Goal: Transaction & Acquisition: Purchase product/service

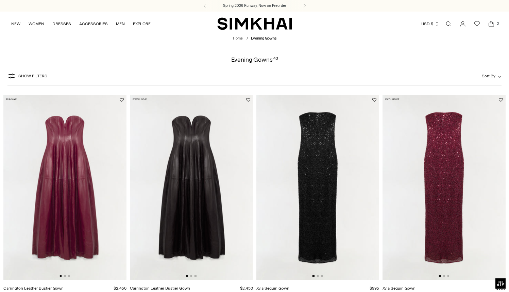
click at [490, 23] on icon "Open cart modal" at bounding box center [492, 23] width 10 height 7
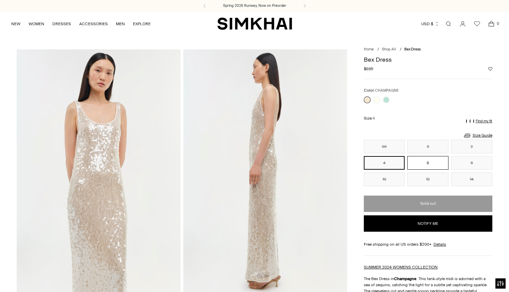
click at [437, 157] on button "6" at bounding box center [427, 163] width 41 height 14
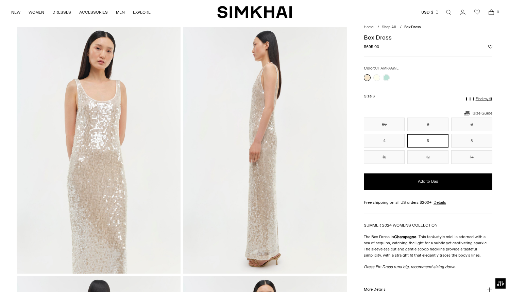
scroll to position [52, 0]
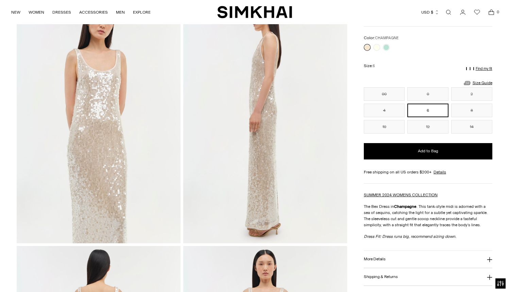
click at [110, 168] on img at bounding box center [99, 120] width 164 height 246
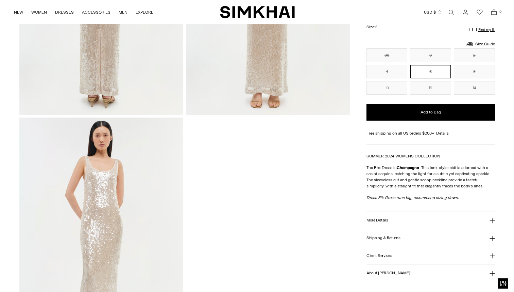
scroll to position [425, 0]
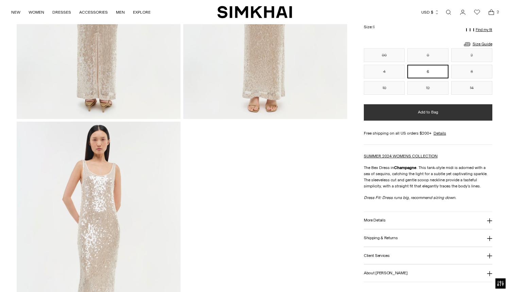
click at [435, 112] on span "Add to Bag" at bounding box center [428, 112] width 20 height 6
